Goal: Task Accomplishment & Management: Manage account settings

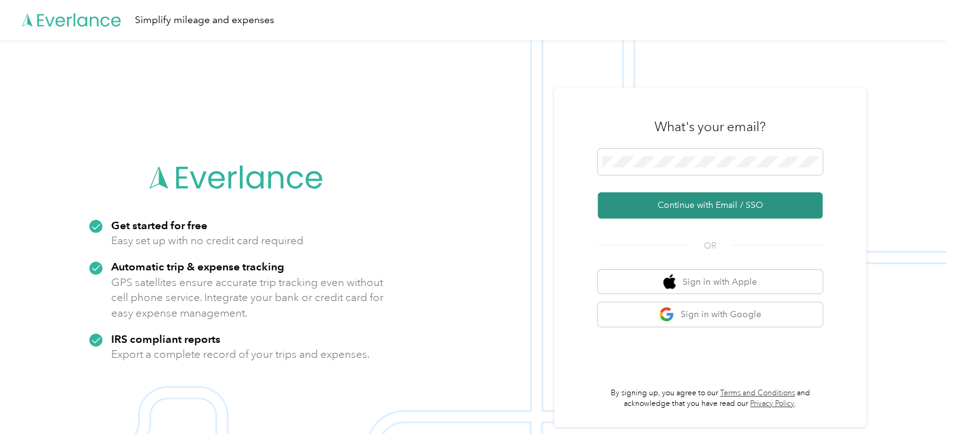
click at [652, 210] on button "Continue with Email / SSO" at bounding box center [709, 205] width 225 height 26
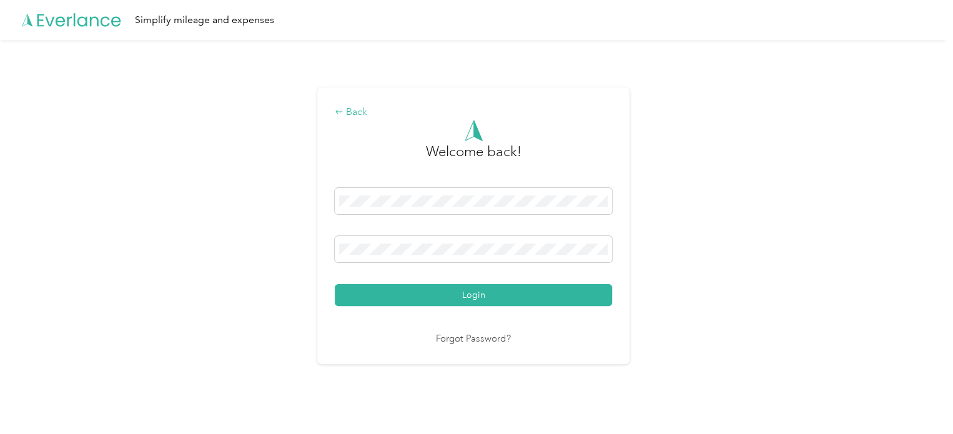
click at [350, 110] on div "Back" at bounding box center [473, 112] width 277 height 15
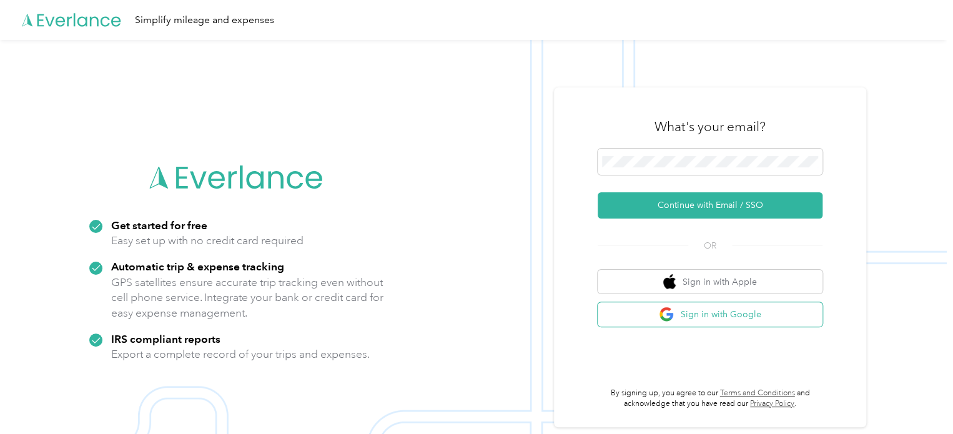
click at [702, 311] on button "Sign in with Google" at bounding box center [709, 314] width 225 height 24
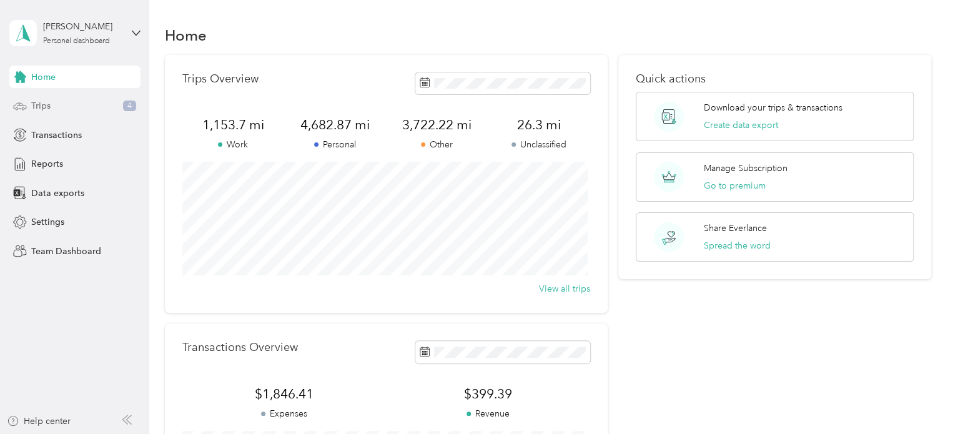
click at [63, 99] on div "Trips 4" at bounding box center [74, 106] width 131 height 22
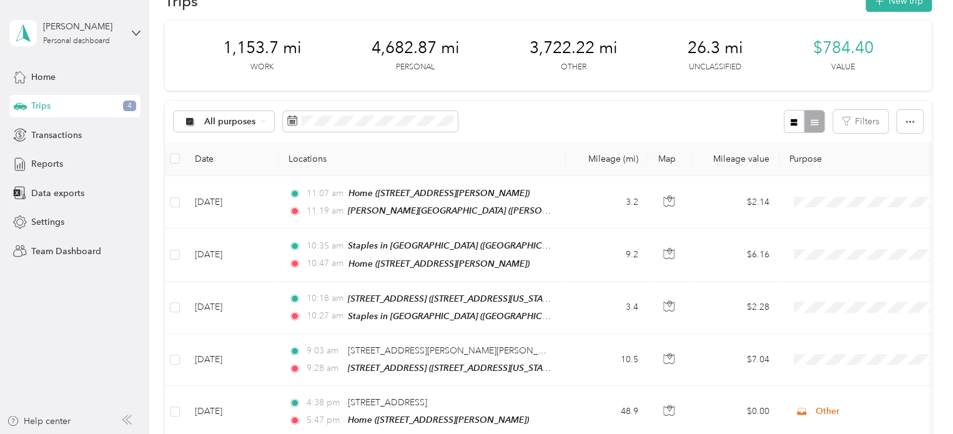
scroll to position [125, 0]
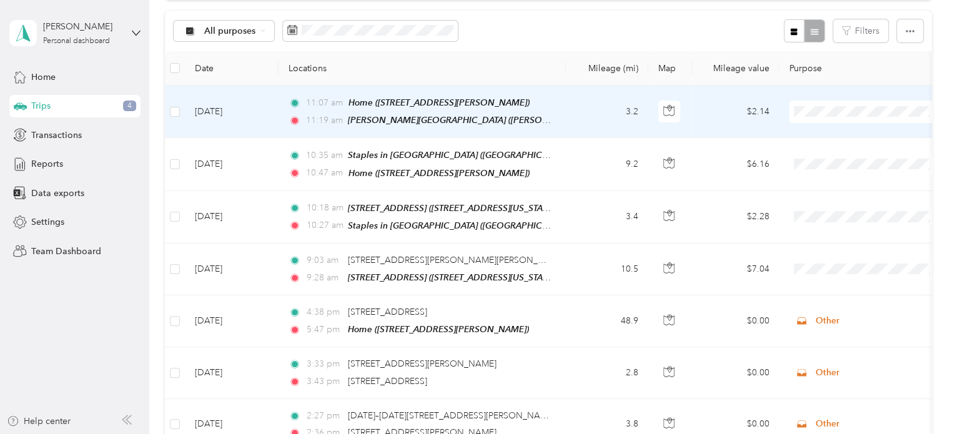
click at [843, 155] on span "Personal" at bounding box center [877, 155] width 115 height 13
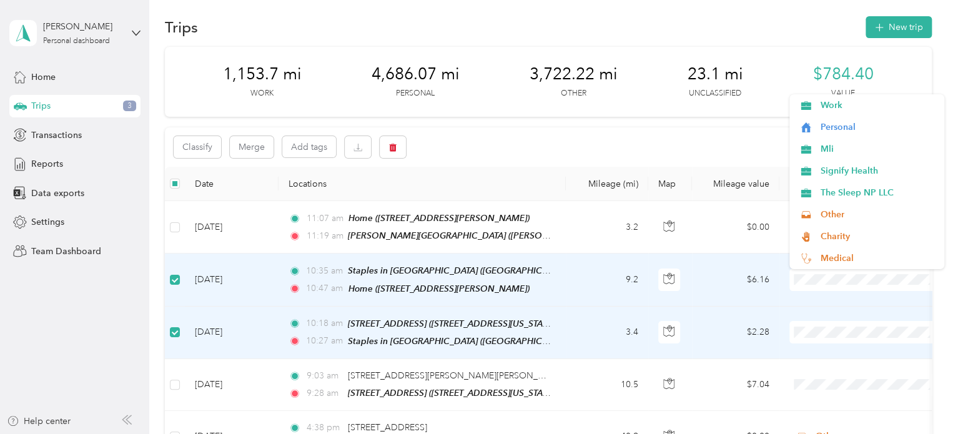
scroll to position [0, 0]
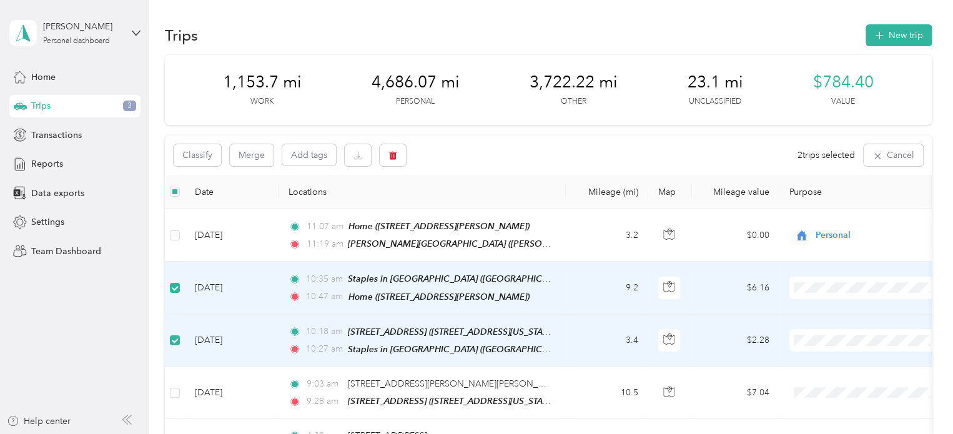
click at [401, 162] on button "button" at bounding box center [393, 155] width 26 height 22
click at [476, 206] on button "Yes" at bounding box center [485, 207] width 24 height 20
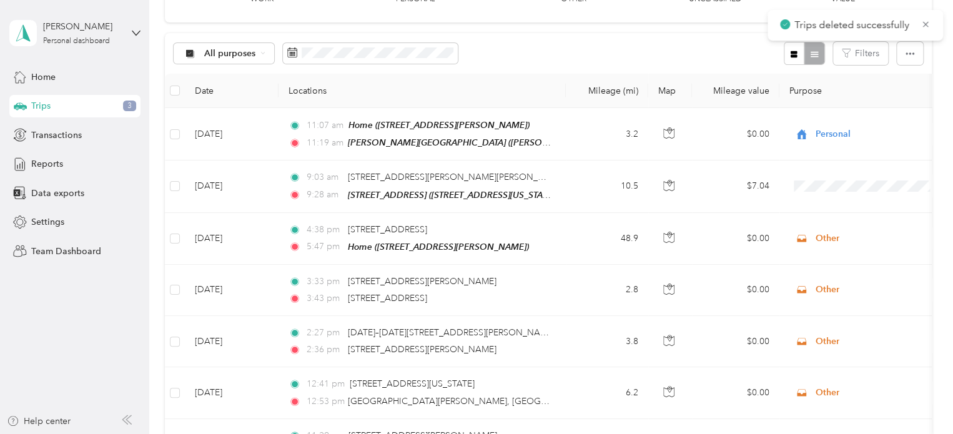
scroll to position [125, 0]
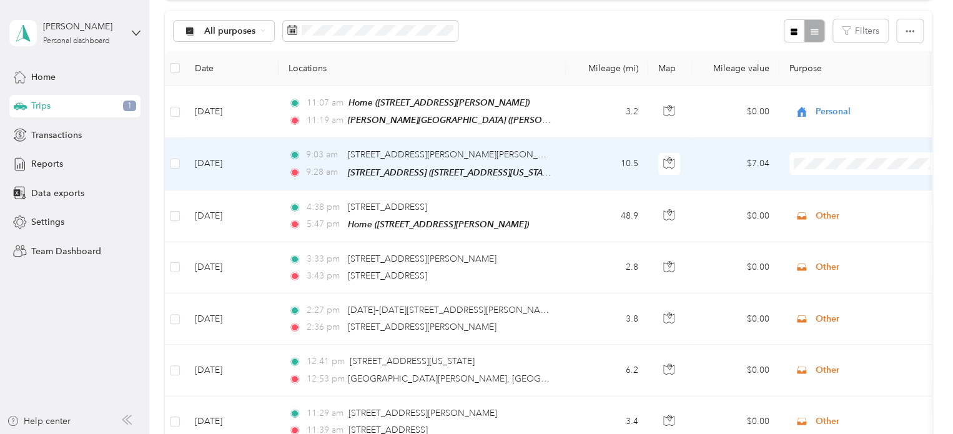
click at [839, 297] on span "Other" at bounding box center [877, 294] width 115 height 13
click at [558, 164] on td "9:03 am 26–[STREET_ADDRESS][PERSON_NAME][PERSON_NAME] 9:28 am [STREET_ADDRESS] …" at bounding box center [421, 164] width 287 height 52
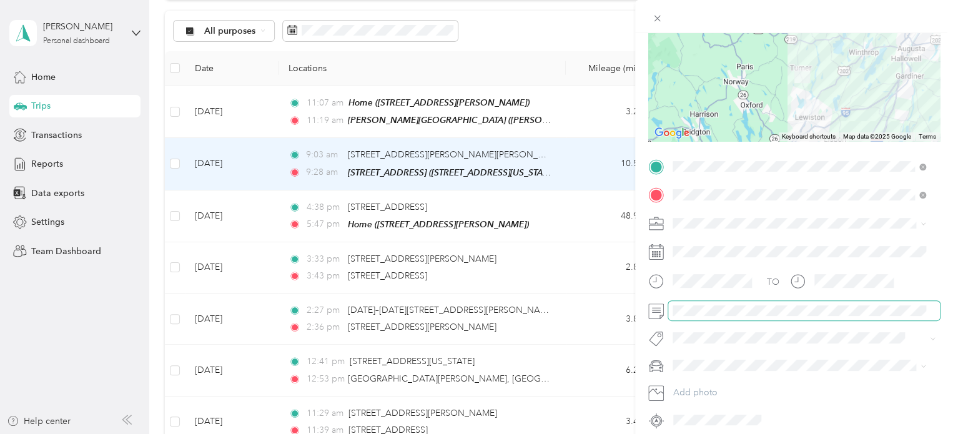
scroll to position [67, 0]
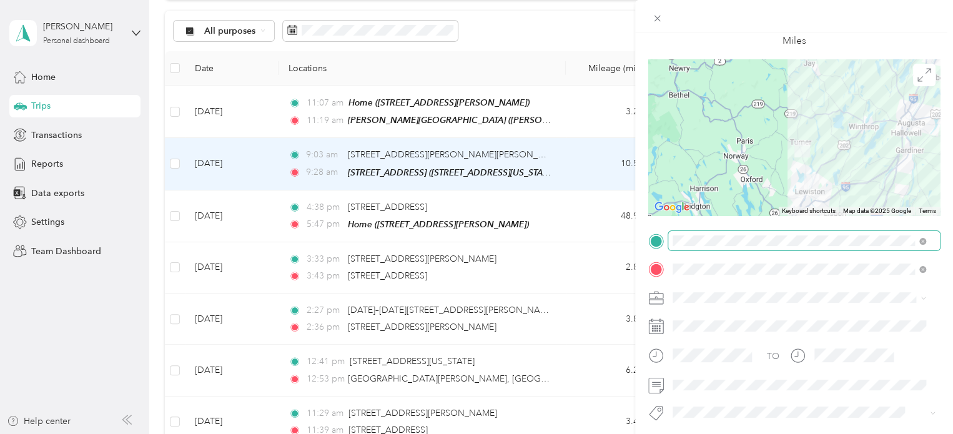
click at [779, 247] on span at bounding box center [804, 241] width 272 height 20
click at [787, 292] on div "Home [STREET_ADDRESS][PERSON_NAME]" at bounding box center [770, 297] width 149 height 26
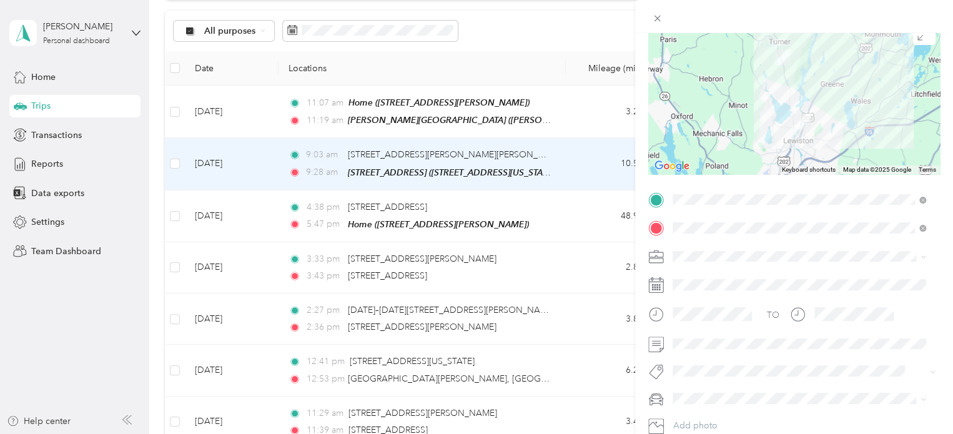
scroll to position [0, 0]
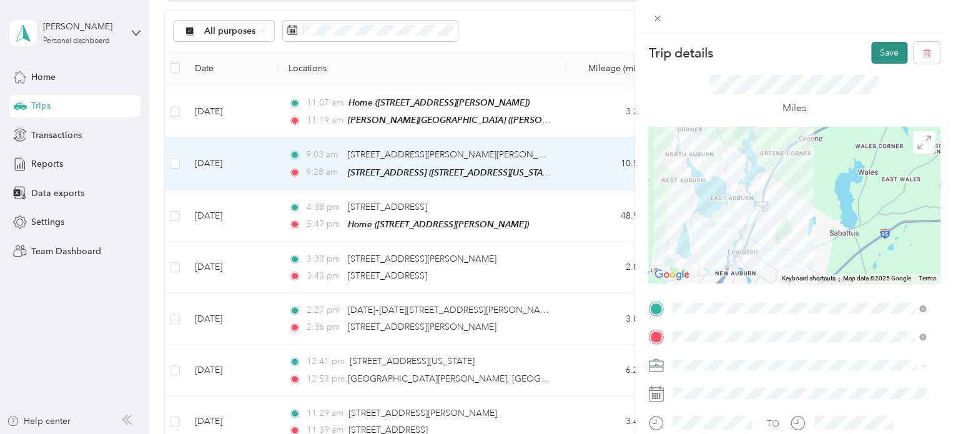
click at [871, 54] on button "Save" at bounding box center [889, 53] width 36 height 22
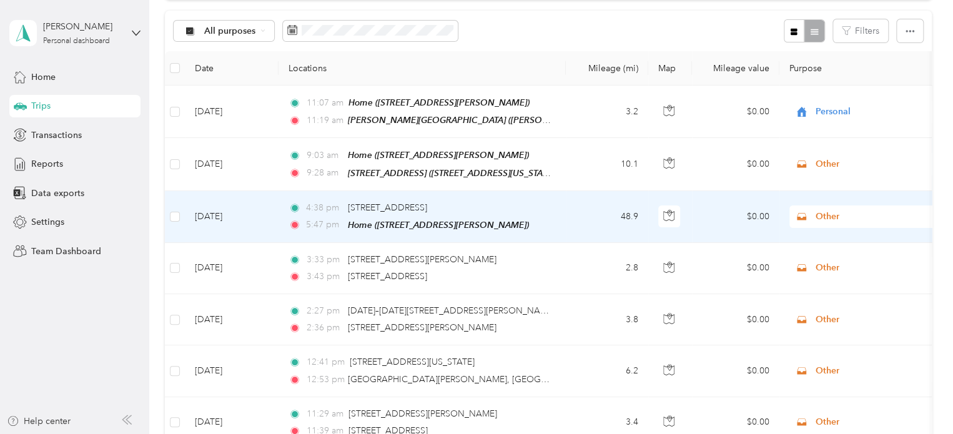
click at [548, 213] on div "4:38 pm 200–[STREET_ADDRESS] 5:47 pm Home ([STREET_ADDRESS][PERSON_NAME])" at bounding box center [419, 216] width 262 height 31
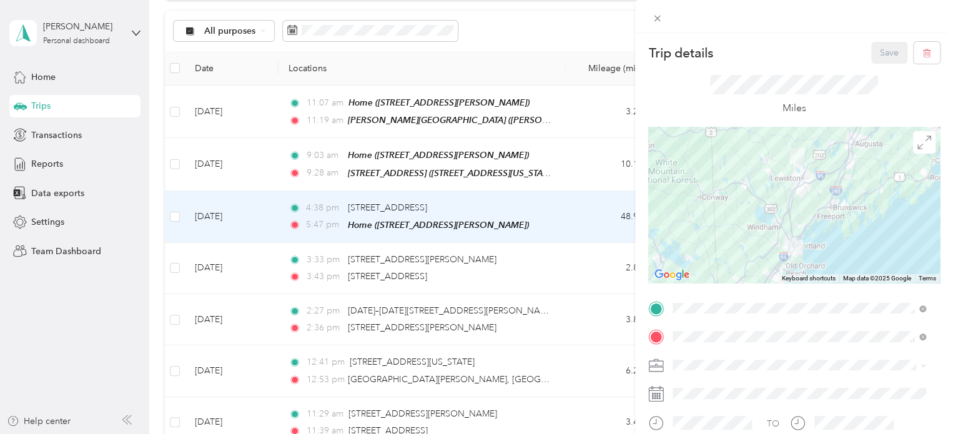
click at [532, 160] on div "Trip details Save This trip cannot be edited because it is either under review,…" at bounding box center [476, 217] width 953 height 434
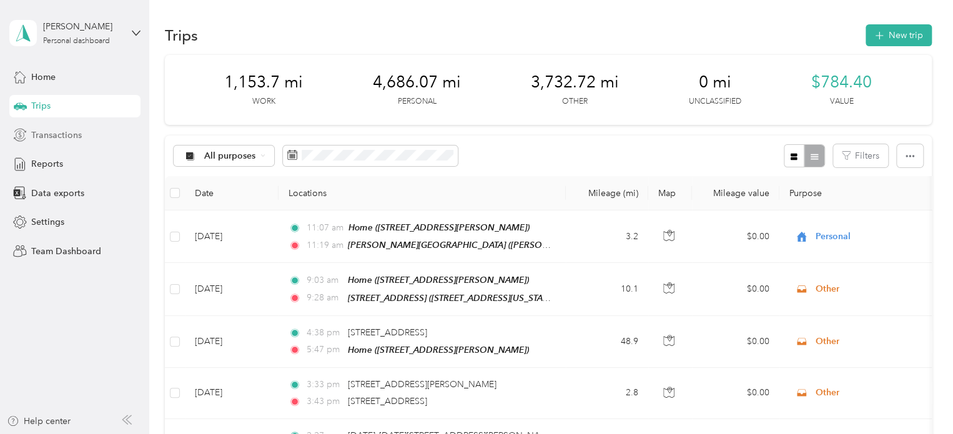
click at [102, 136] on div "Transactions" at bounding box center [74, 135] width 131 height 22
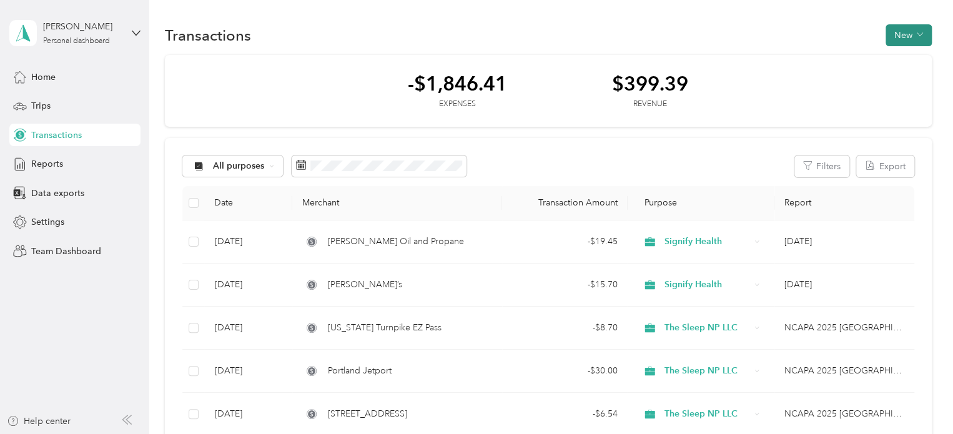
click at [916, 39] on span "button" at bounding box center [919, 35] width 6 height 11
click at [911, 61] on span "Expense" at bounding box center [902, 58] width 34 height 13
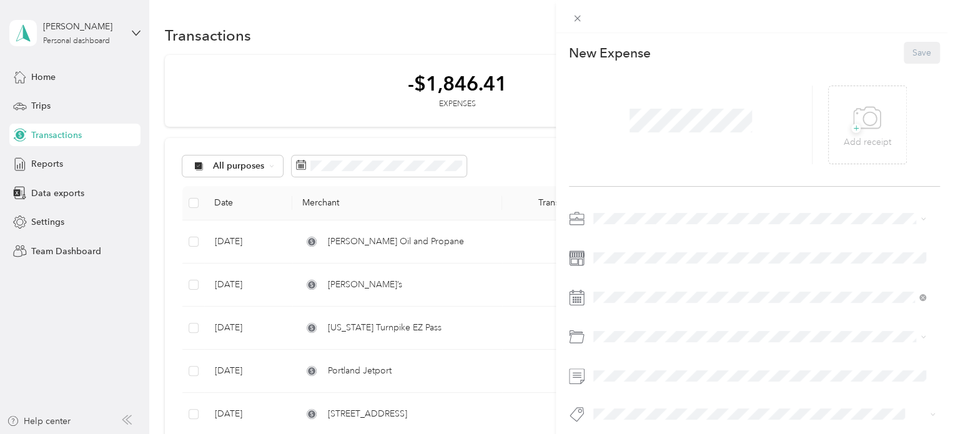
click at [624, 52] on p "New Expense" at bounding box center [610, 52] width 82 height 17
click at [757, 47] on div "New Expense Save" at bounding box center [754, 53] width 371 height 22
click at [639, 303] on span "Signify Health" at bounding box center [624, 305] width 54 height 11
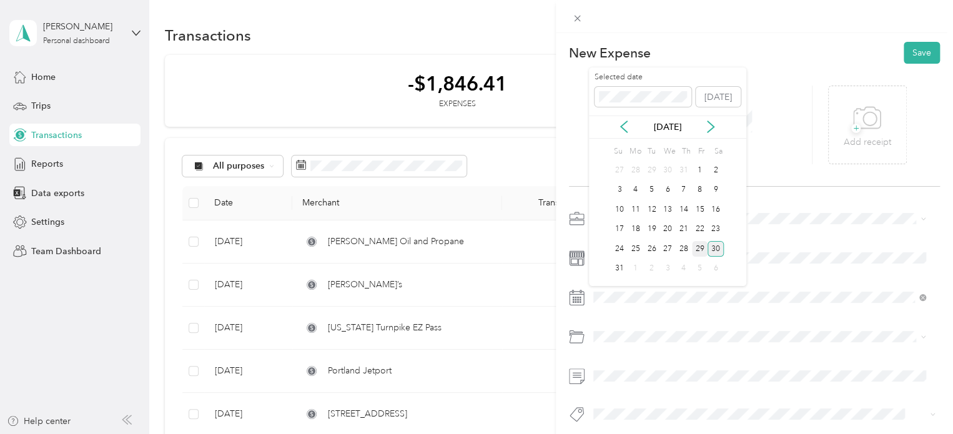
click at [697, 247] on div "29" at bounding box center [700, 249] width 16 height 16
click at [667, 230] on li "Parking Fees and Tolls" at bounding box center [759, 226] width 341 height 22
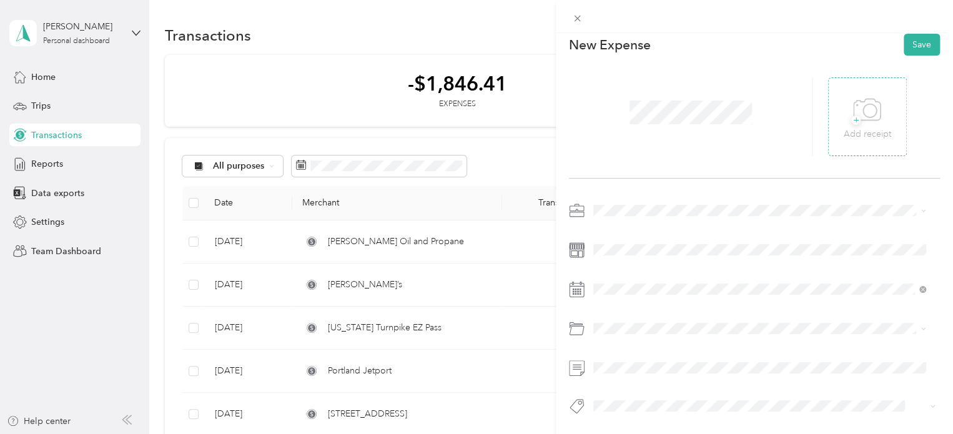
click at [851, 115] on span "+" at bounding box center [855, 119] width 9 height 9
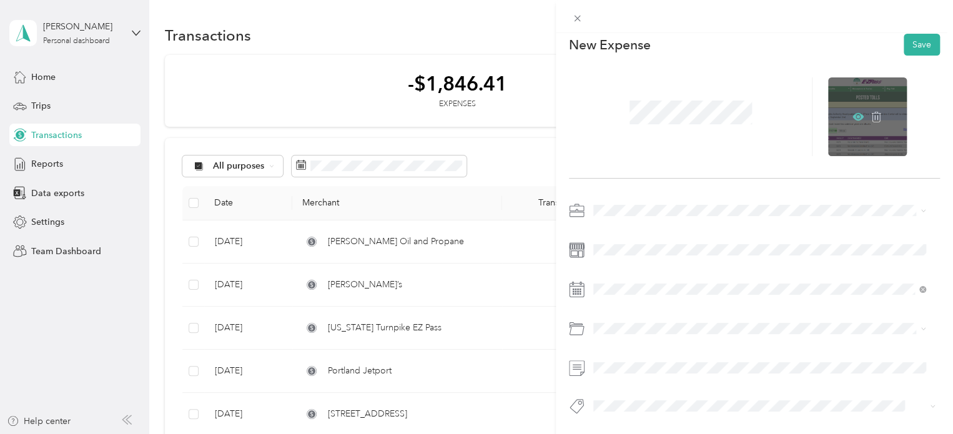
click at [856, 115] on icon at bounding box center [858, 117] width 4 height 4
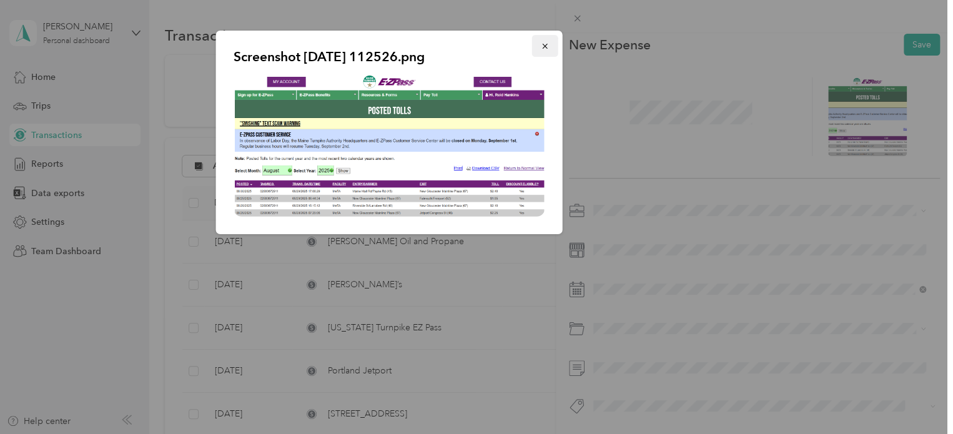
click at [548, 54] on button "button" at bounding box center [545, 46] width 26 height 22
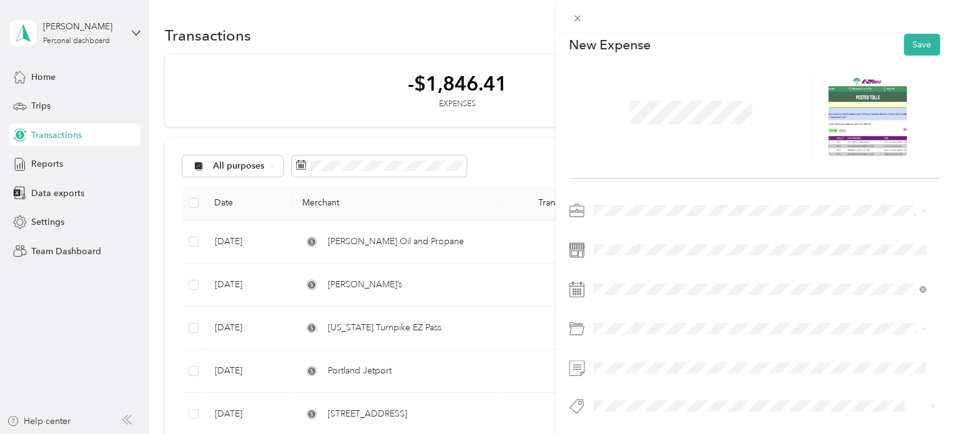
scroll to position [0, 0]
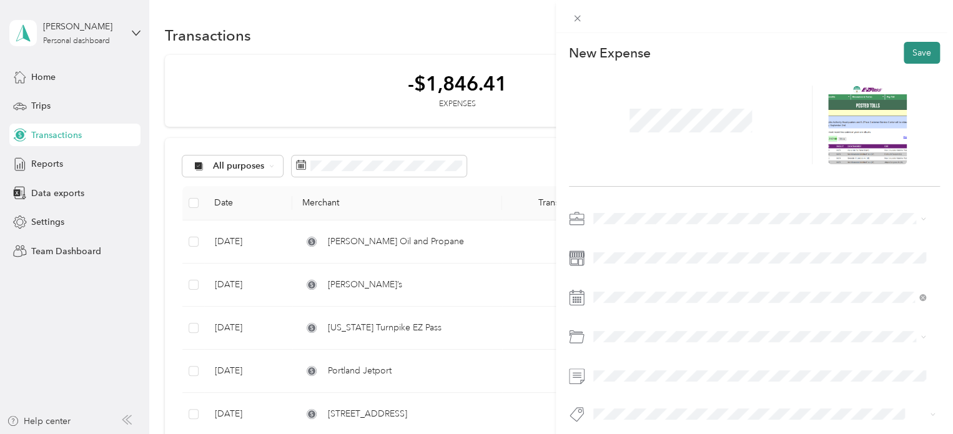
click at [914, 52] on button "Save" at bounding box center [921, 53] width 36 height 22
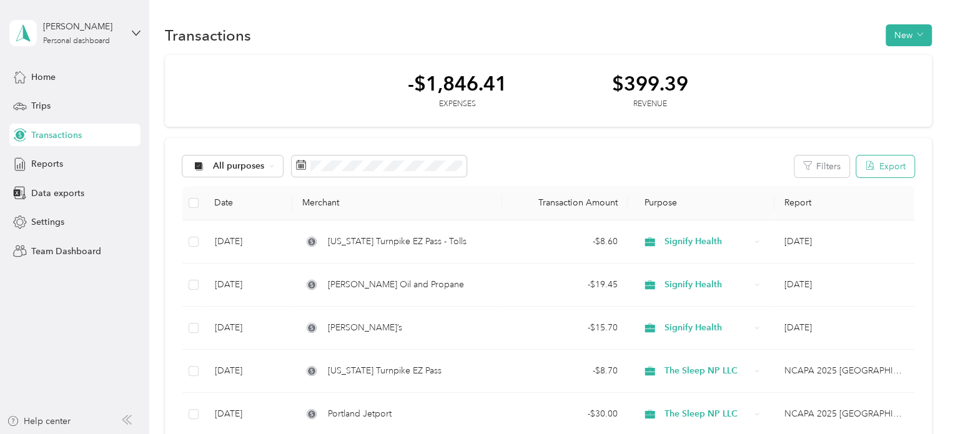
click at [881, 166] on button "Export" at bounding box center [885, 166] width 58 height 22
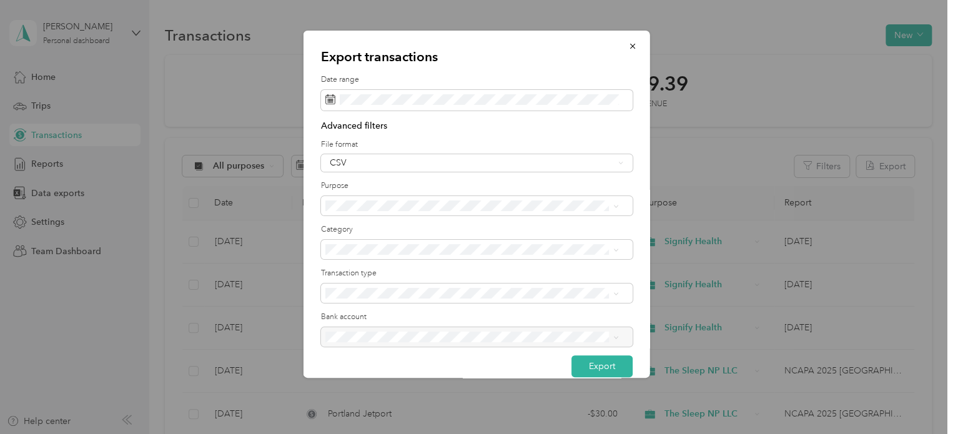
click at [633, 122] on div "Export transactions Date range Advanced filters File format CSV Purpose Categor…" at bounding box center [476, 204] width 346 height 347
click at [400, 166] on div "CSV" at bounding box center [472, 163] width 284 height 9
click at [370, 228] on div "PDF" at bounding box center [471, 228] width 285 height 13
click at [379, 339] on li "Signify Health" at bounding box center [471, 337] width 302 height 22
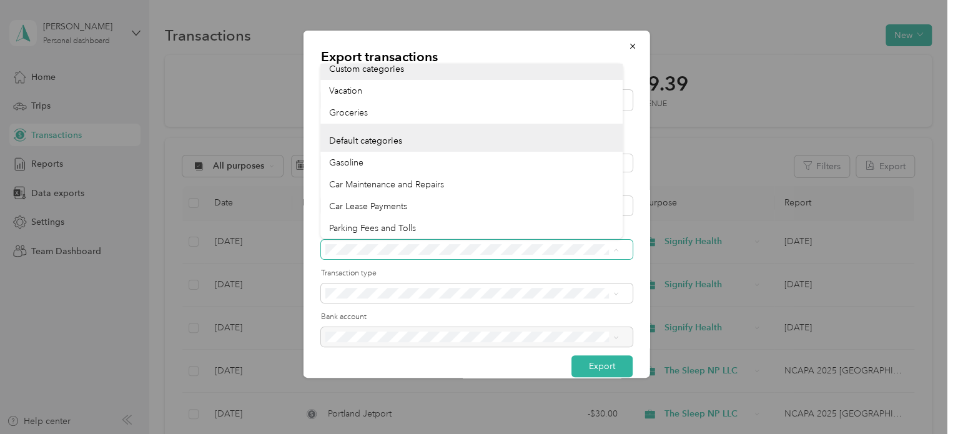
scroll to position [62, 0]
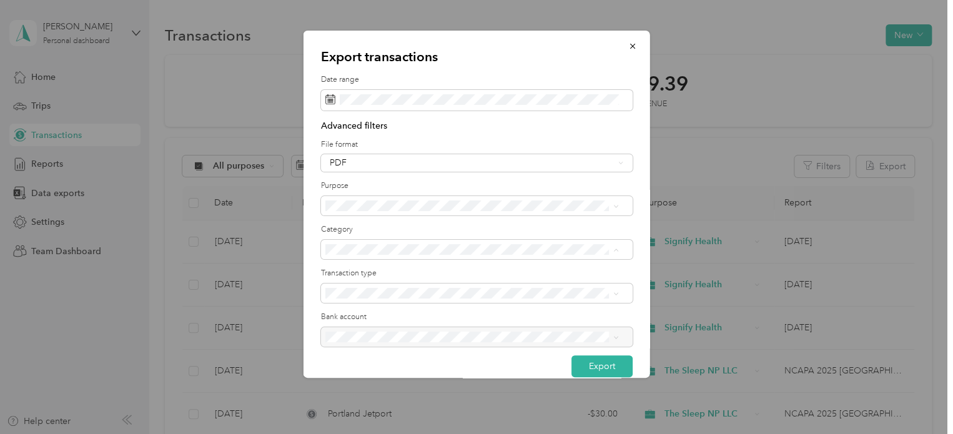
click at [415, 202] on div "Parking Fees and Tolls" at bounding box center [471, 200] width 285 height 13
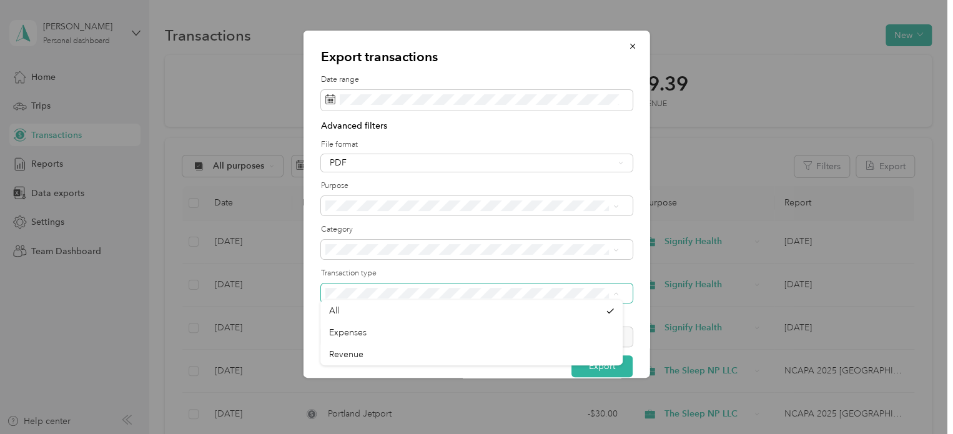
scroll to position [17, 0]
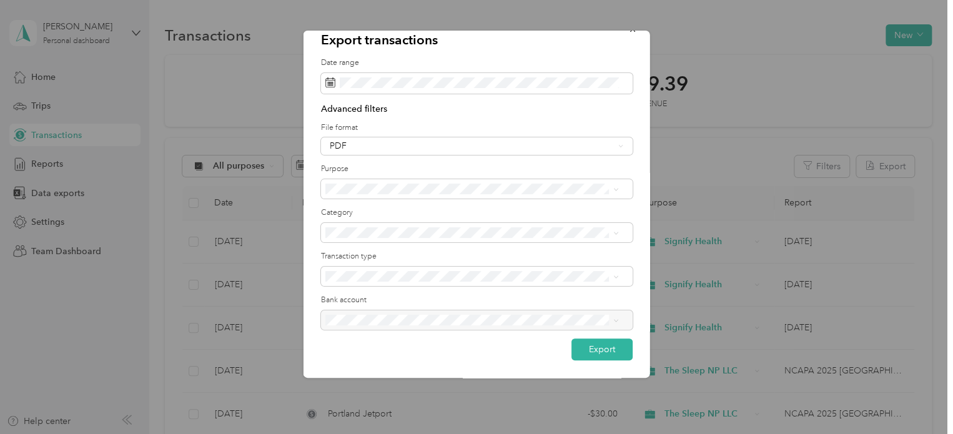
click at [385, 312] on li "Expenses" at bounding box center [471, 316] width 302 height 22
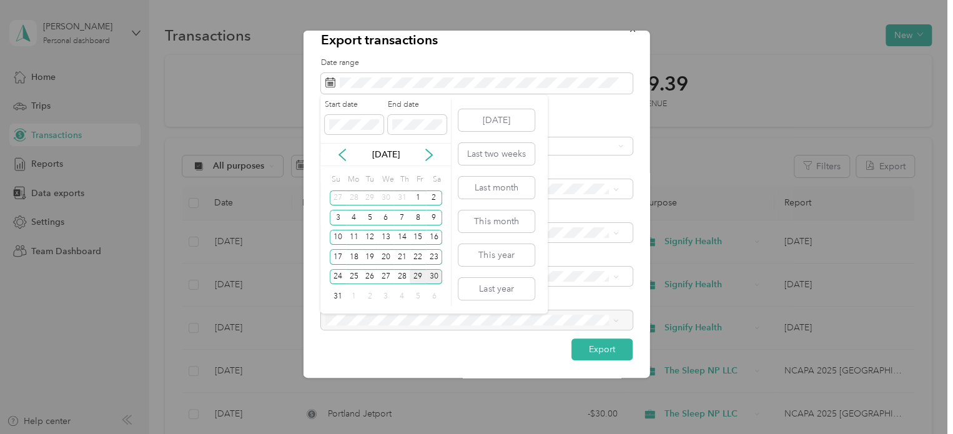
click at [413, 277] on div "29" at bounding box center [417, 277] width 16 height 16
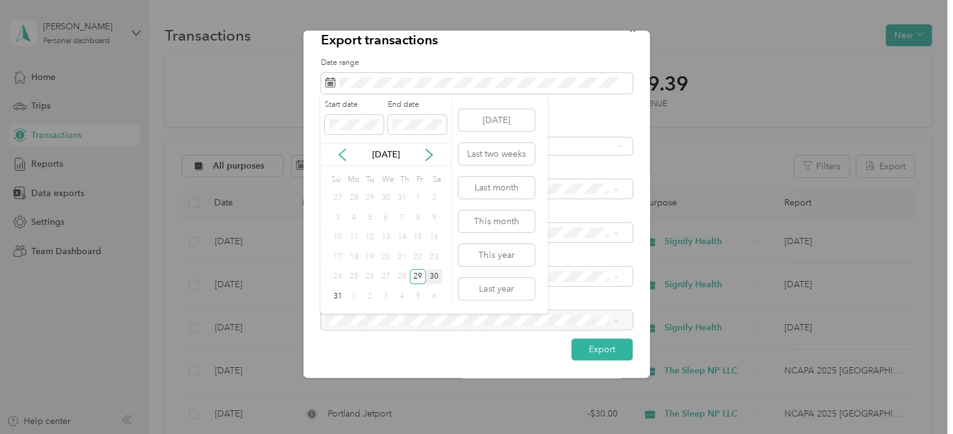
click at [401, 273] on div "28" at bounding box center [402, 277] width 16 height 16
click at [348, 117] on span at bounding box center [354, 125] width 59 height 20
click at [432, 279] on div "30" at bounding box center [434, 277] width 16 height 16
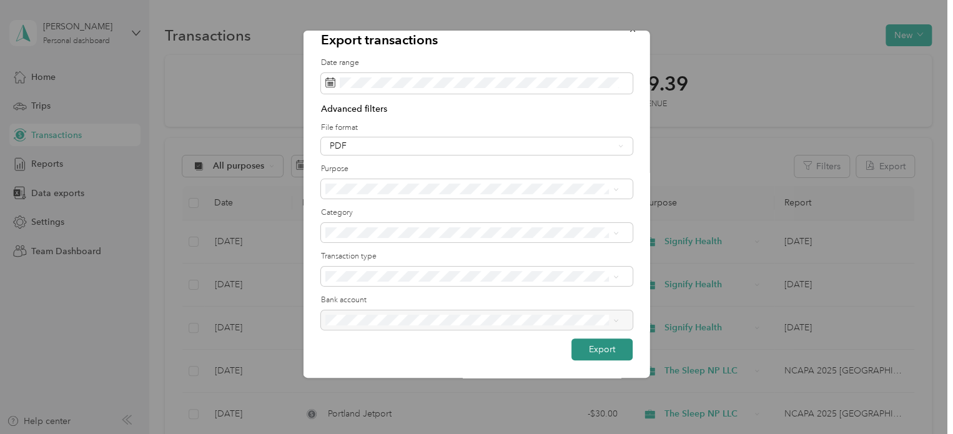
click at [601, 347] on button "Export" at bounding box center [601, 349] width 61 height 22
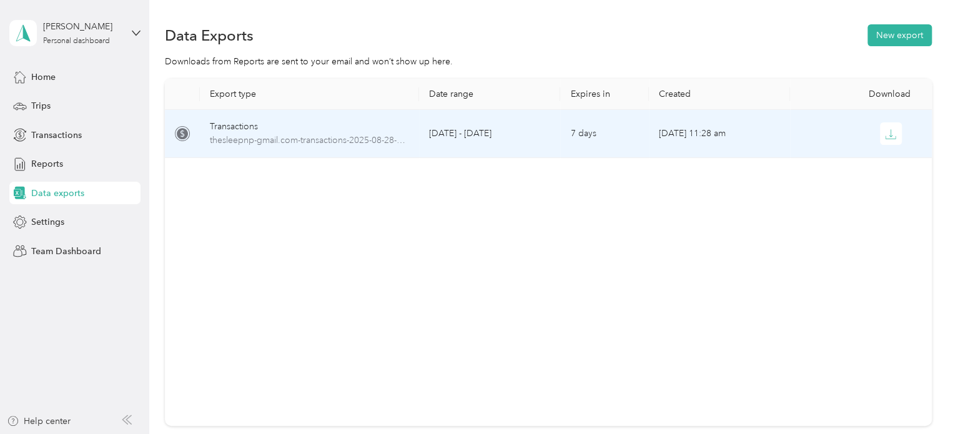
click at [411, 141] on td "Transactions thesleepnp-gmail.com-transactions-2025-08-28-2025-08-30.pdf" at bounding box center [309, 134] width 219 height 48
click at [240, 138] on span "thesleepnp-gmail.com-transactions-2025-08-28-2025-08-30.pdf" at bounding box center [309, 141] width 199 height 14
click at [888, 137] on icon "button" at bounding box center [890, 134] width 11 height 11
